Goal: Navigation & Orientation: Find specific page/section

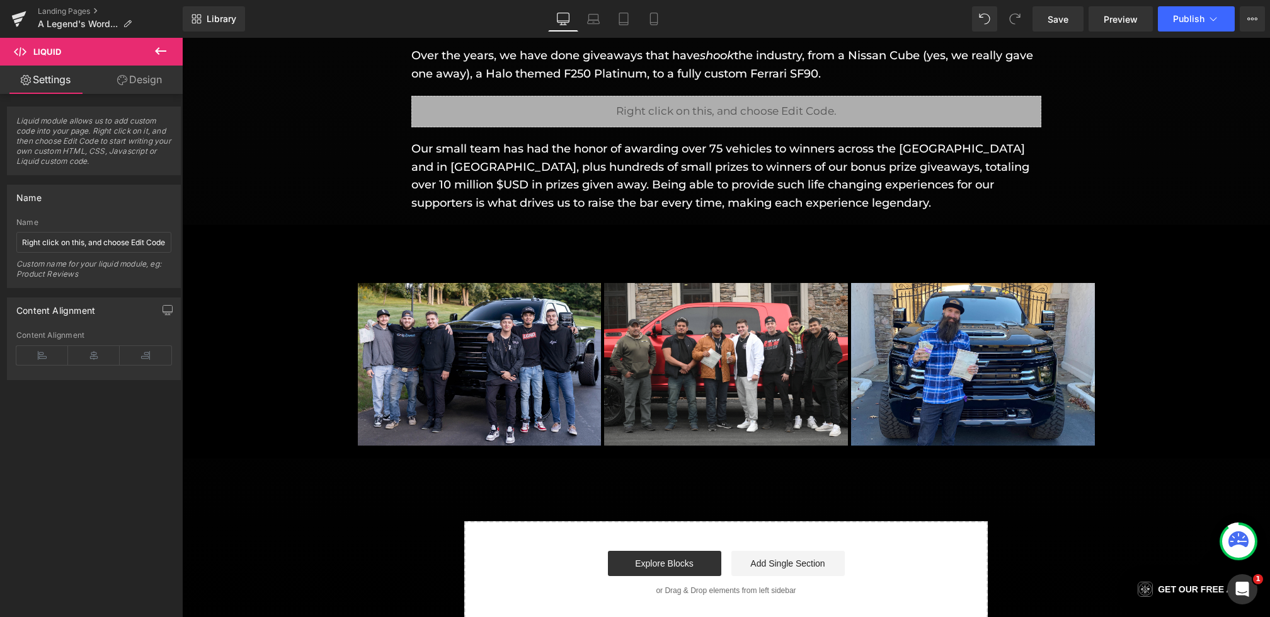
scroll to position [1705, 0]
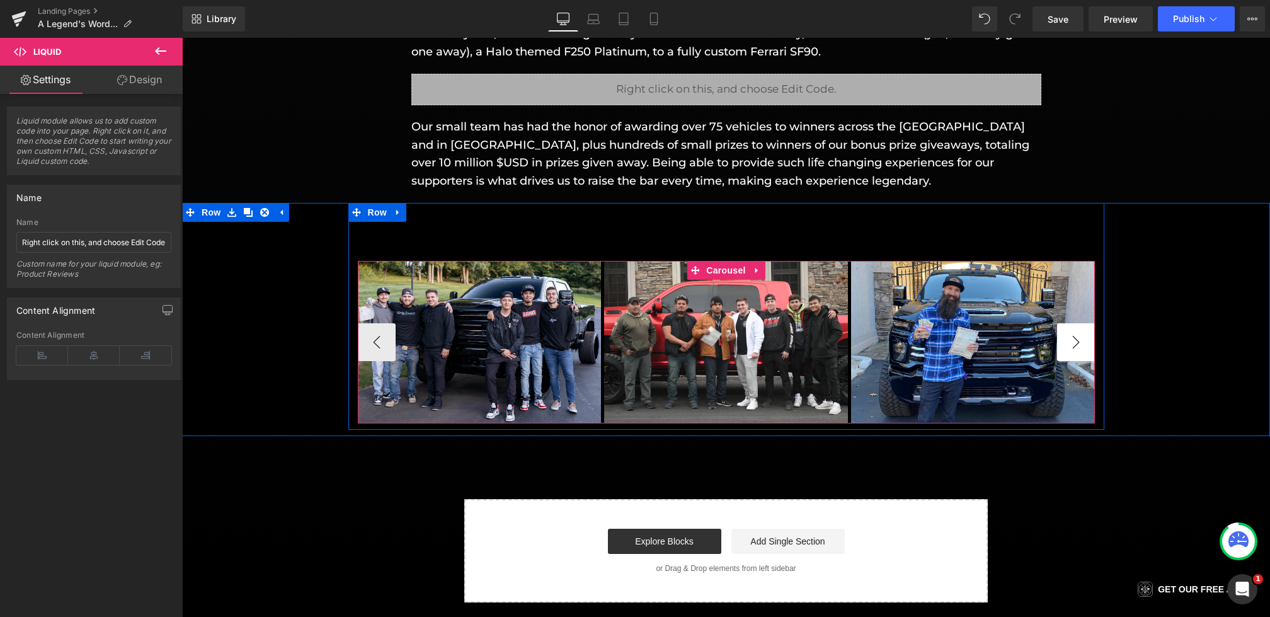
click at [1064, 334] on button "›" at bounding box center [1076, 342] width 38 height 38
click at [1072, 341] on button "›" at bounding box center [1076, 342] width 38 height 38
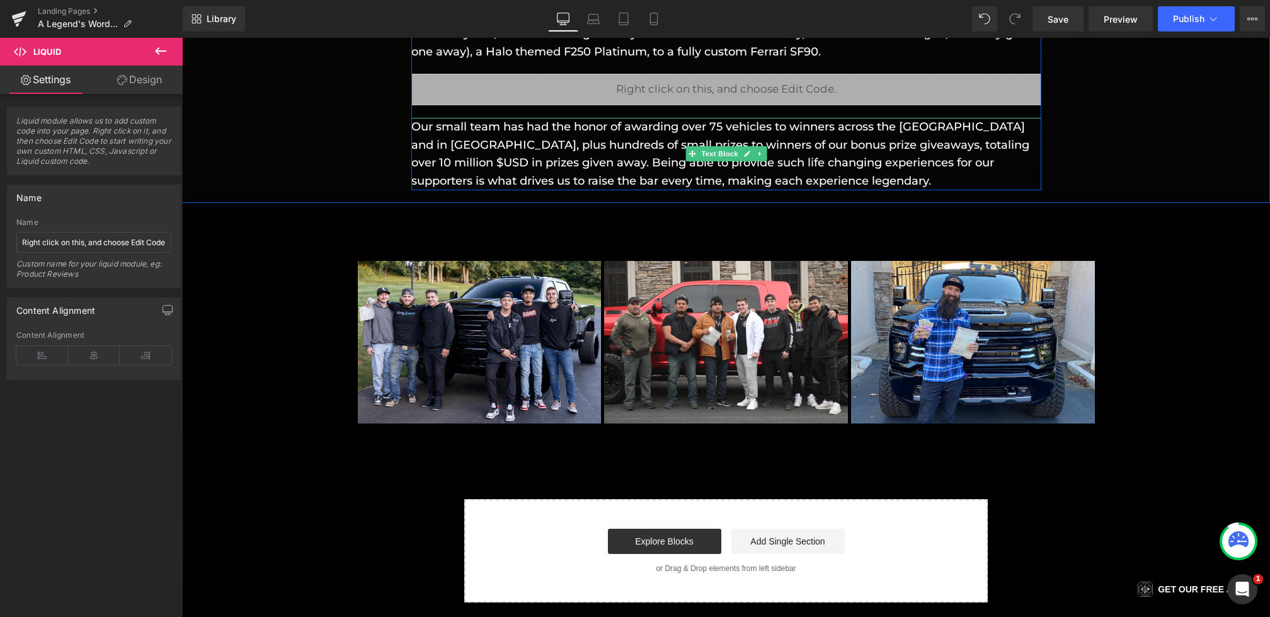
click at [702, 178] on p "Our small team has had the honor of awarding over 75 vehicles to winners across…" at bounding box center [726, 154] width 630 height 72
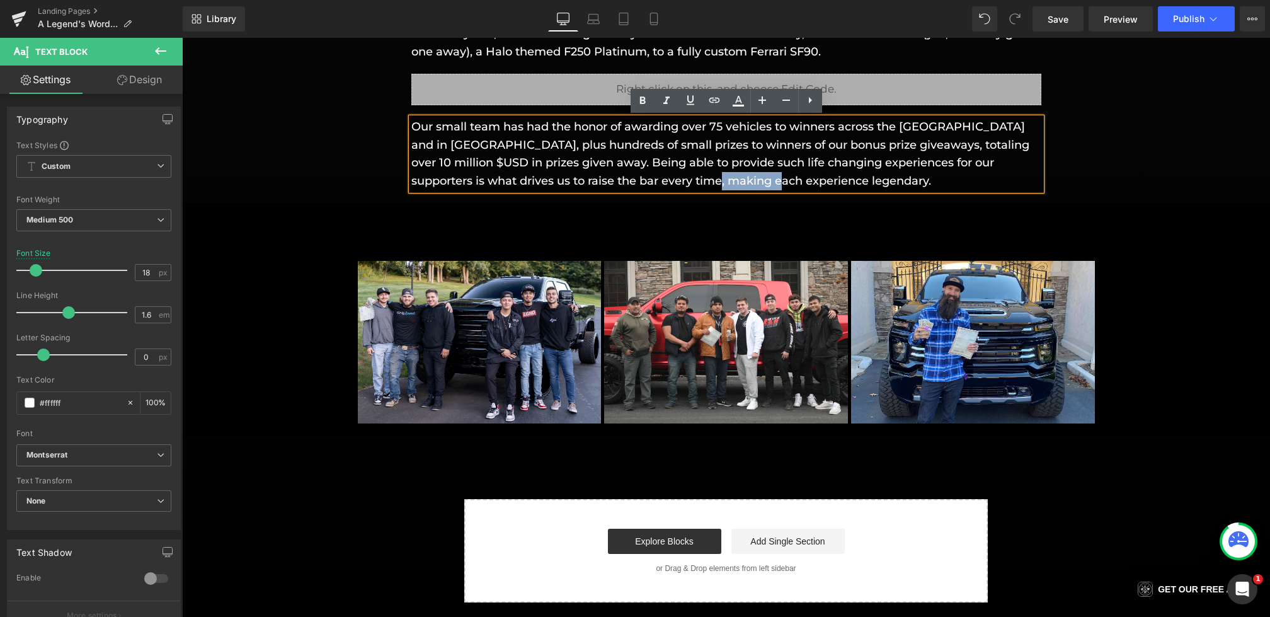
drag, startPoint x: 751, startPoint y: 182, endPoint x: 668, endPoint y: 184, distance: 83.1
click at [668, 184] on p "Our small team has had the honor of awarding over 75 vehicles to winners across…" at bounding box center [726, 154] width 630 height 72
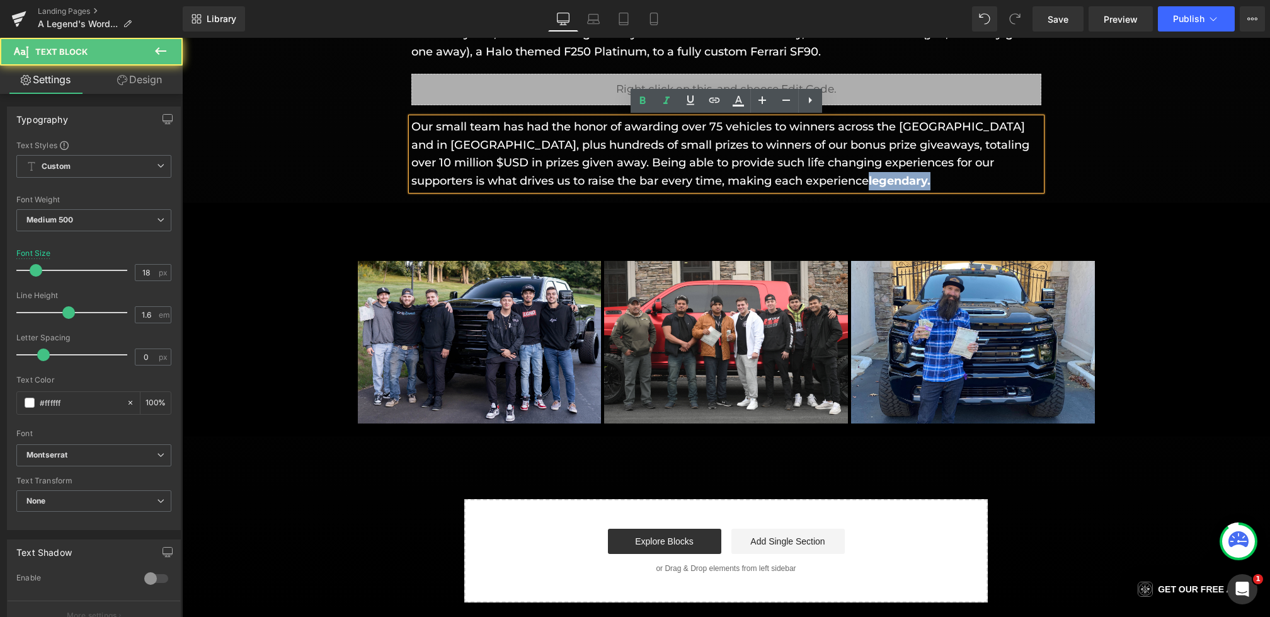
drag, startPoint x: 780, startPoint y: 188, endPoint x: 668, endPoint y: 187, distance: 112.1
click at [668, 187] on p "Our small team has had the honor of awarding over 75 vehicles to winners across…" at bounding box center [726, 154] width 630 height 72
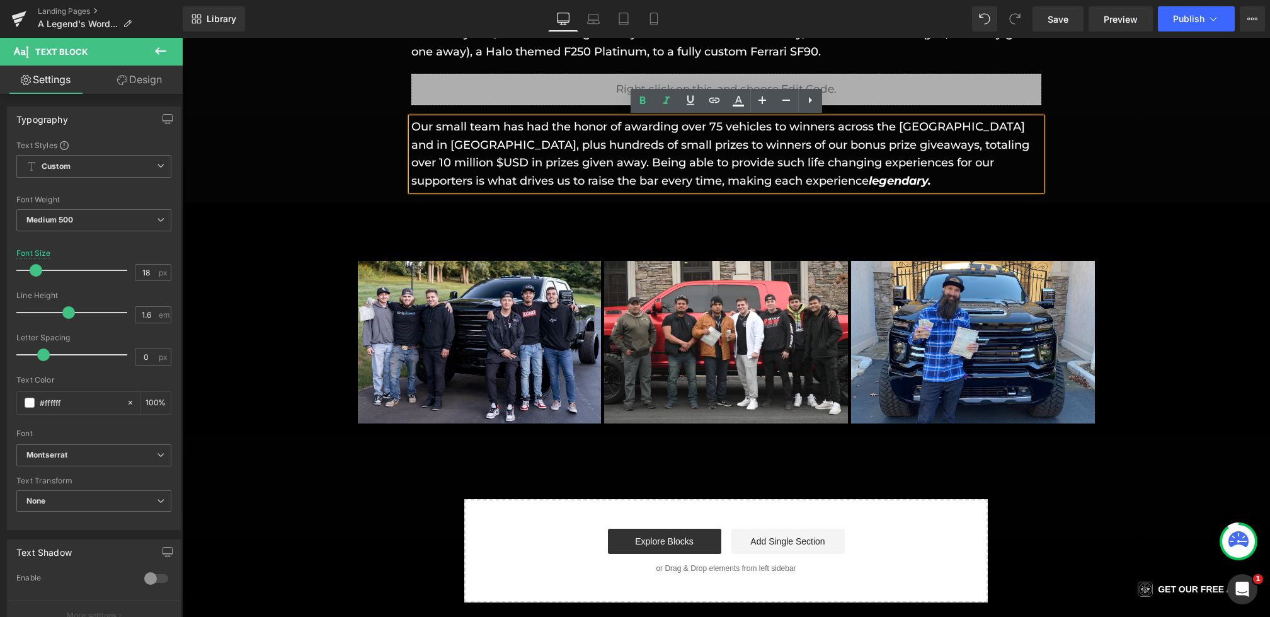
click at [524, 232] on div "Image Image Image Image Image Image" at bounding box center [726, 316] width 756 height 227
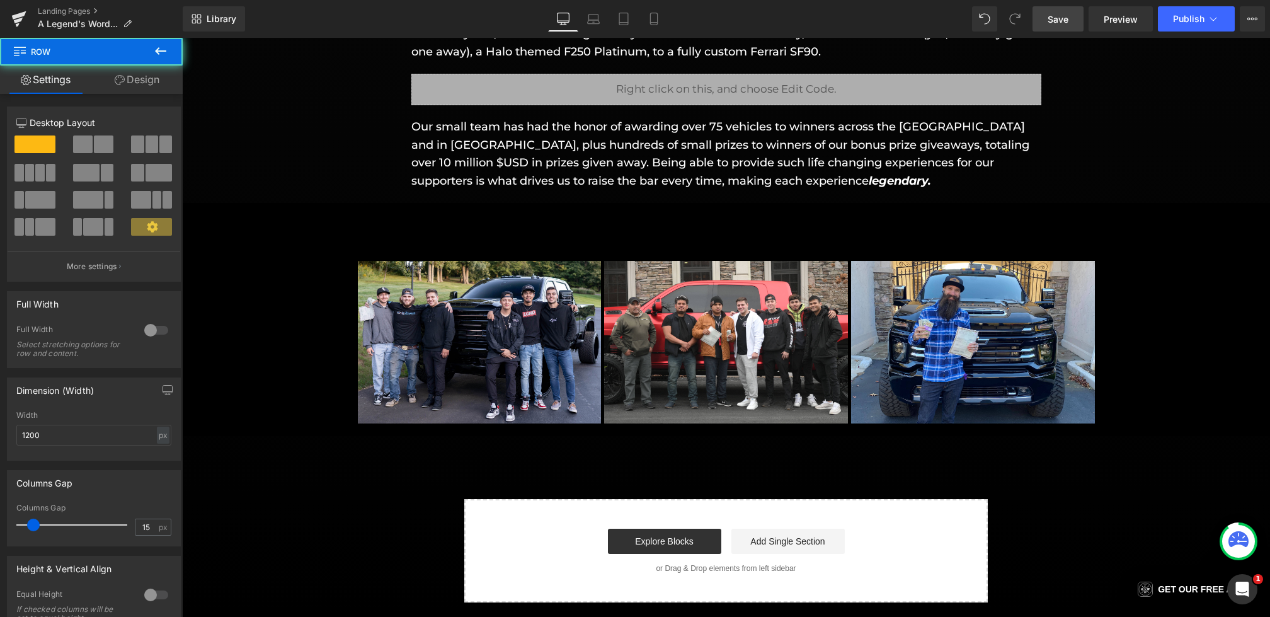
click at [1059, 24] on span "Save" at bounding box center [1057, 19] width 21 height 13
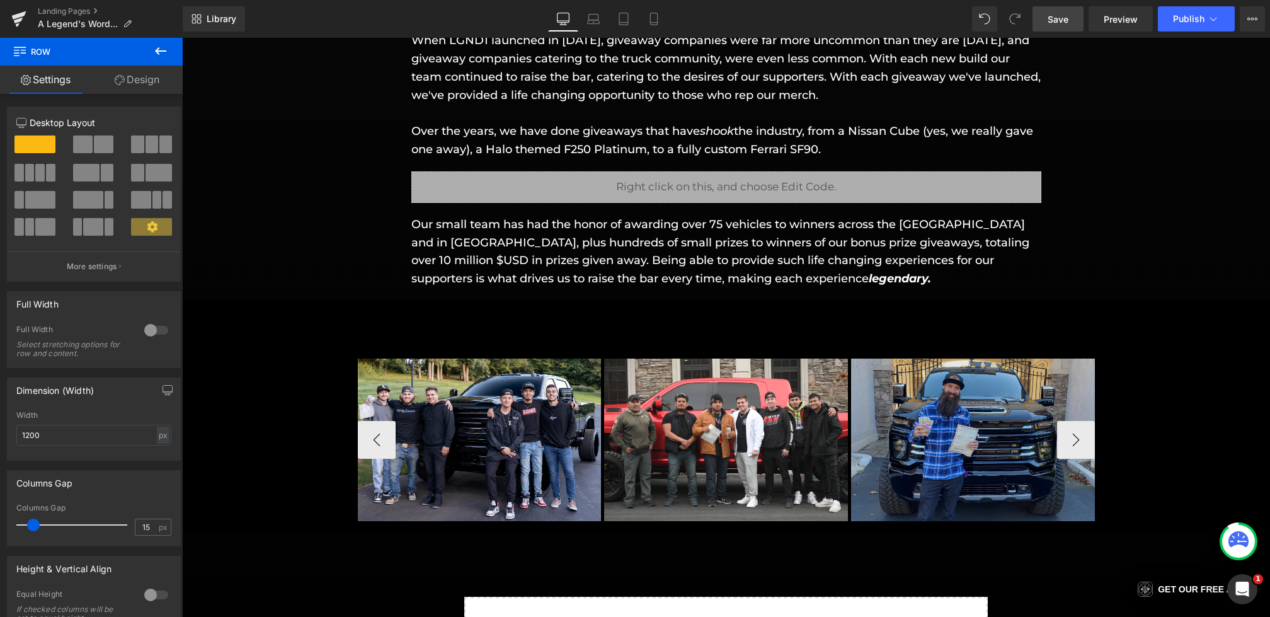
scroll to position [1610, 0]
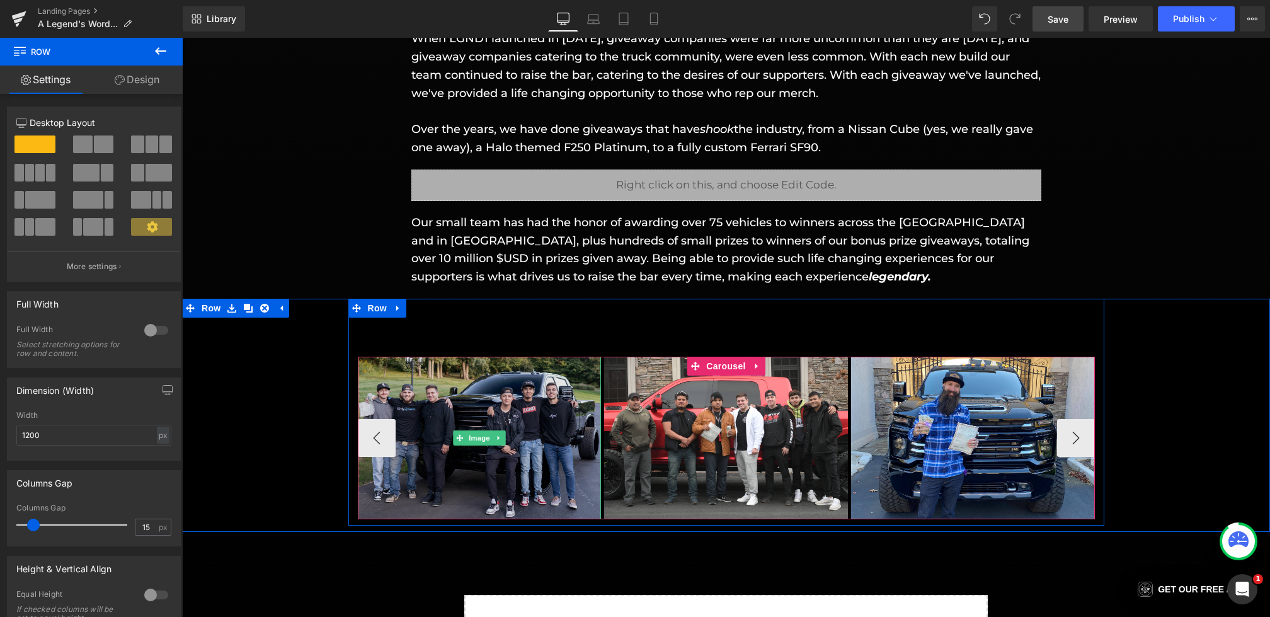
click at [522, 409] on img at bounding box center [480, 437] width 244 height 162
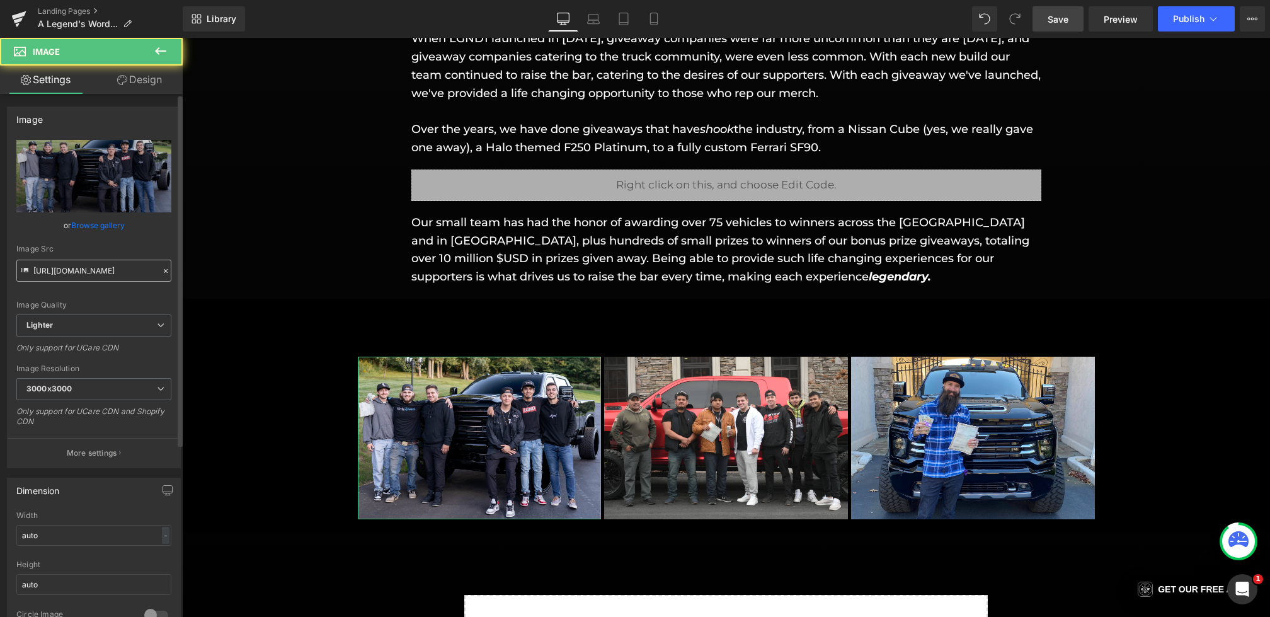
click at [38, 271] on input "[URL][DOMAIN_NAME]" at bounding box center [93, 270] width 155 height 22
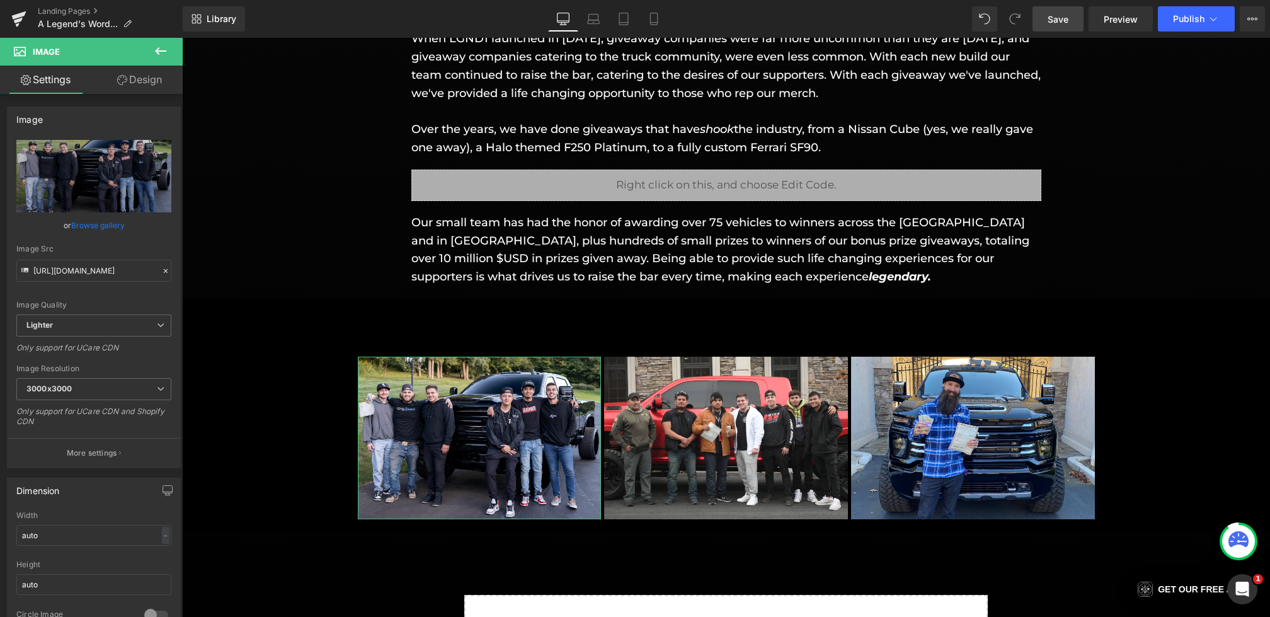
scroll to position [0, 344]
drag, startPoint x: 213, startPoint y: 309, endPoint x: 282, endPoint y: 282, distance: 73.8
